Goal: Navigation & Orientation: Find specific page/section

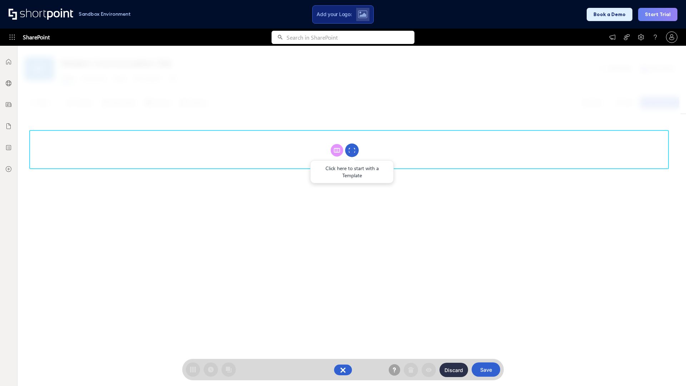
click at [352, 150] on circle at bounding box center [352, 151] width 14 height 14
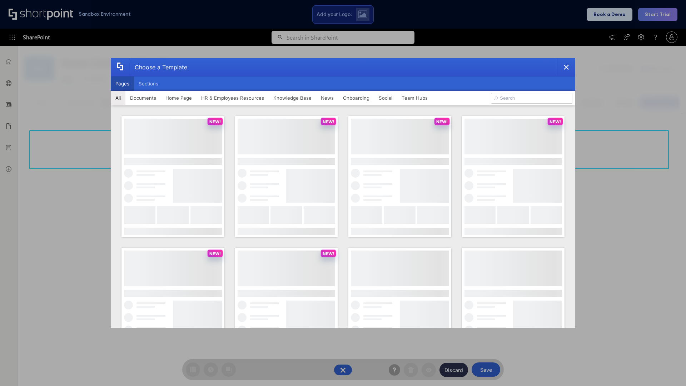
click at [122, 84] on button "Pages" at bounding box center [122, 83] width 23 height 14
type input "Team Hub 2"
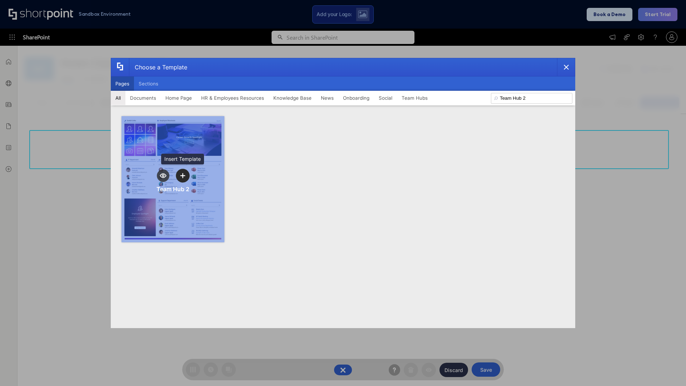
click at [182, 175] on icon "template selector" at bounding box center [182, 175] width 5 height 5
